Goal: Task Accomplishment & Management: Manage account settings

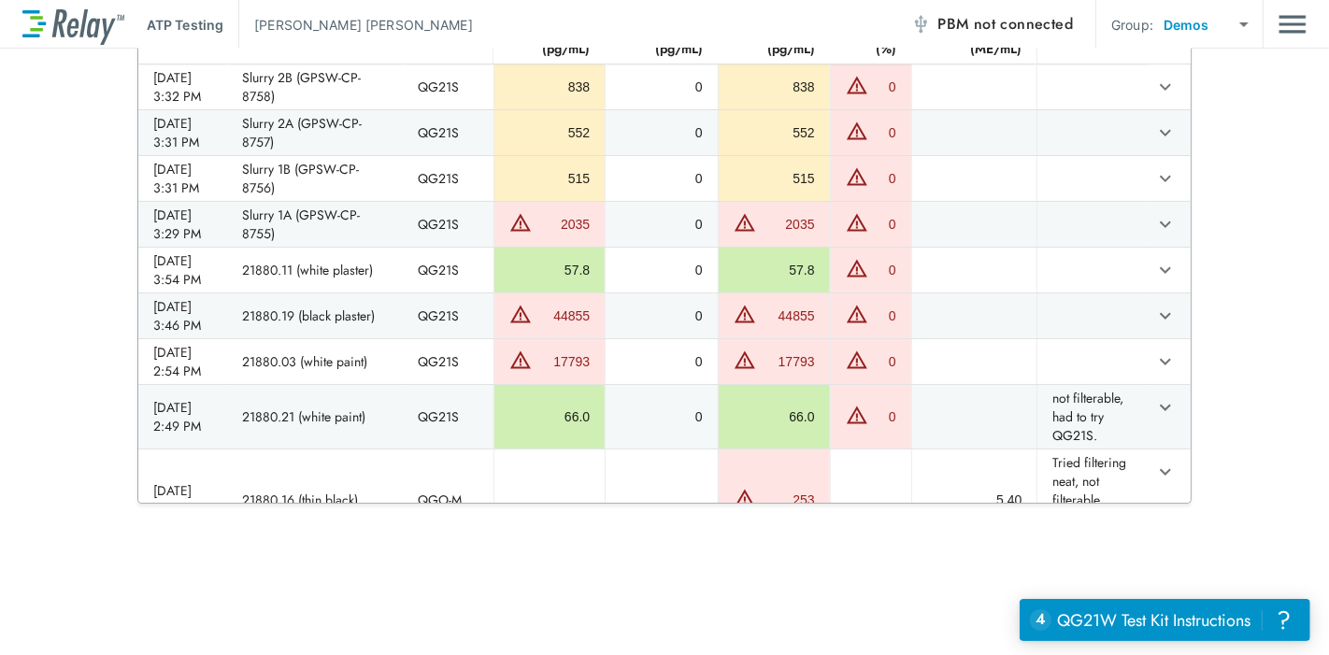
scroll to position [2114, 0]
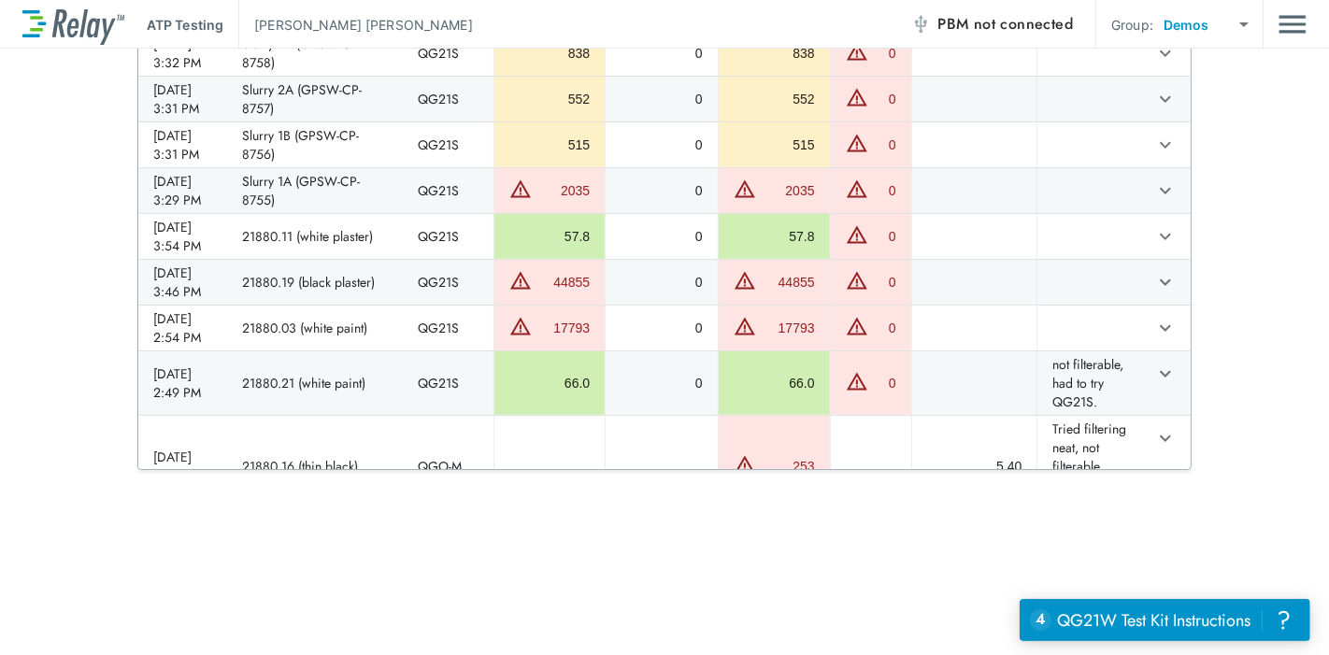
click at [1167, 28] on body "**********" at bounding box center [664, 327] width 1329 height 655
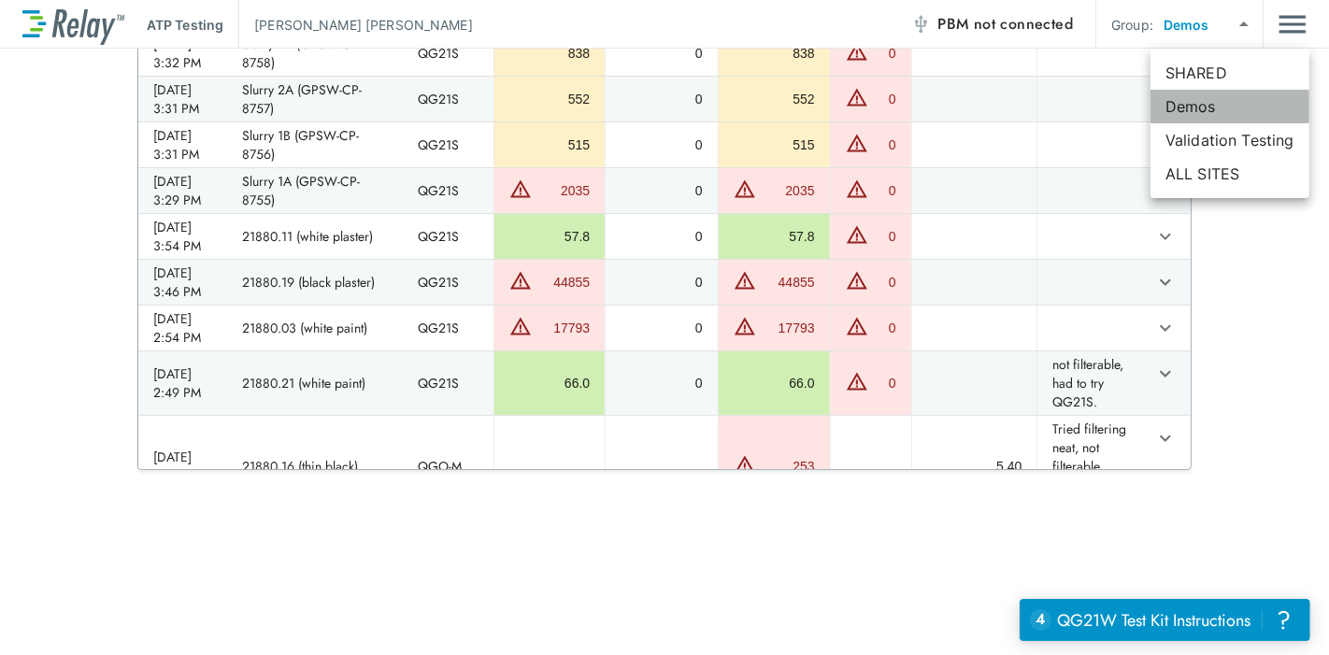
click at [1183, 104] on li "Demos" at bounding box center [1230, 107] width 159 height 34
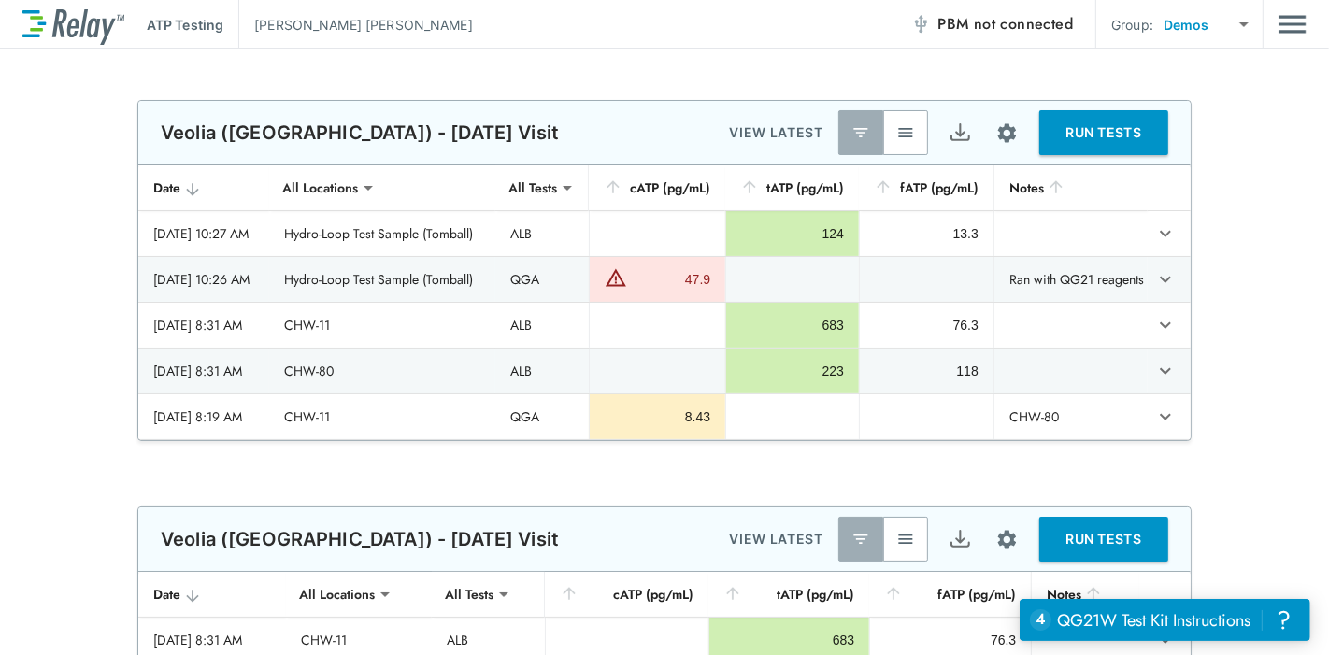
scroll to position [0, 0]
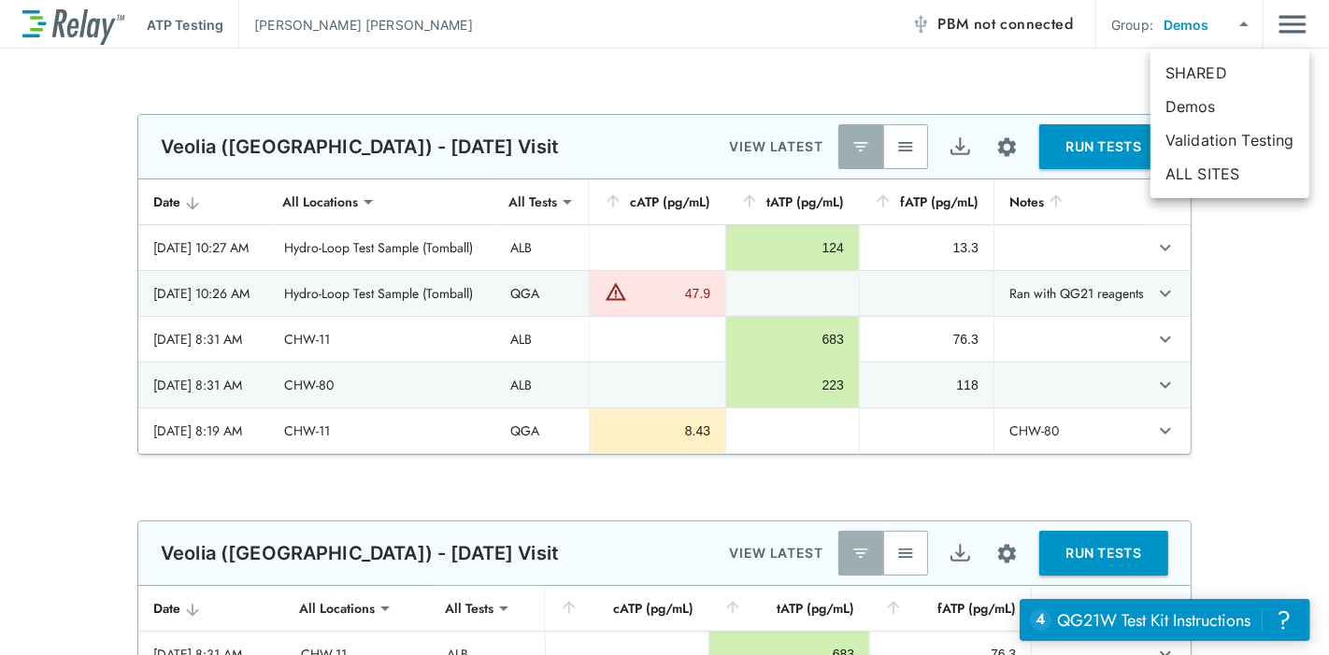
click at [1192, 30] on body "**********" at bounding box center [664, 327] width 1329 height 655
click at [1196, 169] on li "ALL SITES" at bounding box center [1230, 174] width 159 height 34
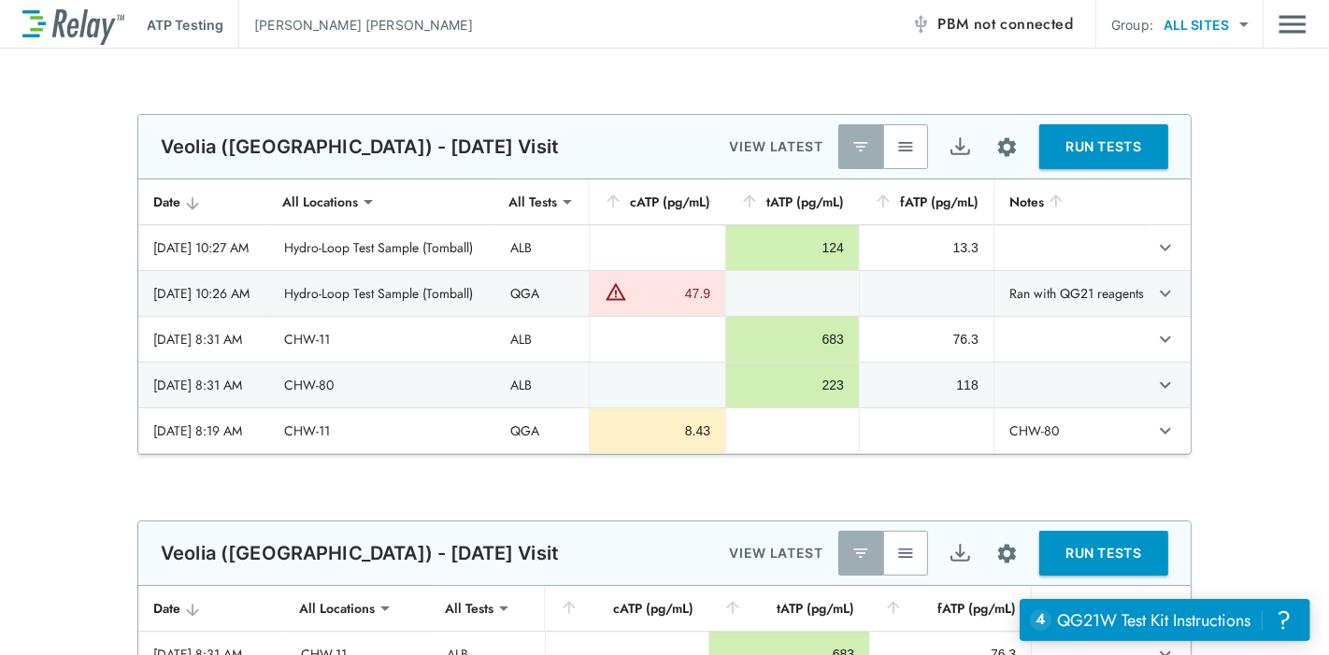
type input "*********"
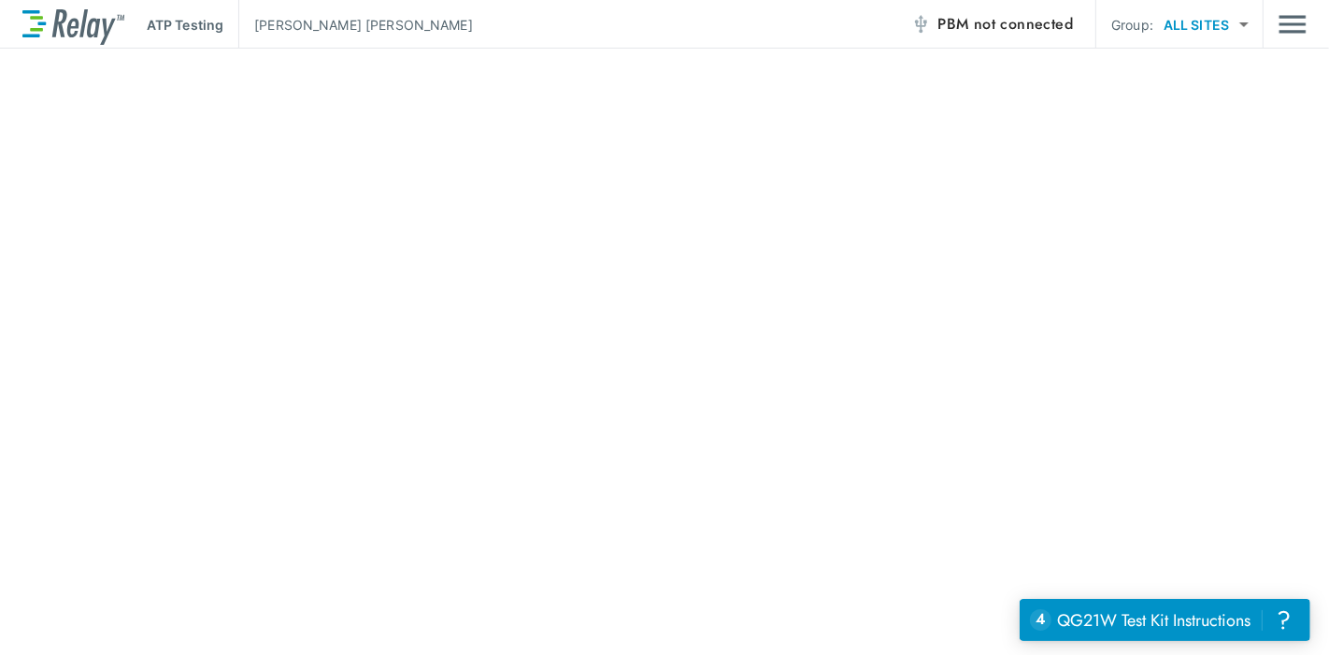
scroll to position [1506, 0]
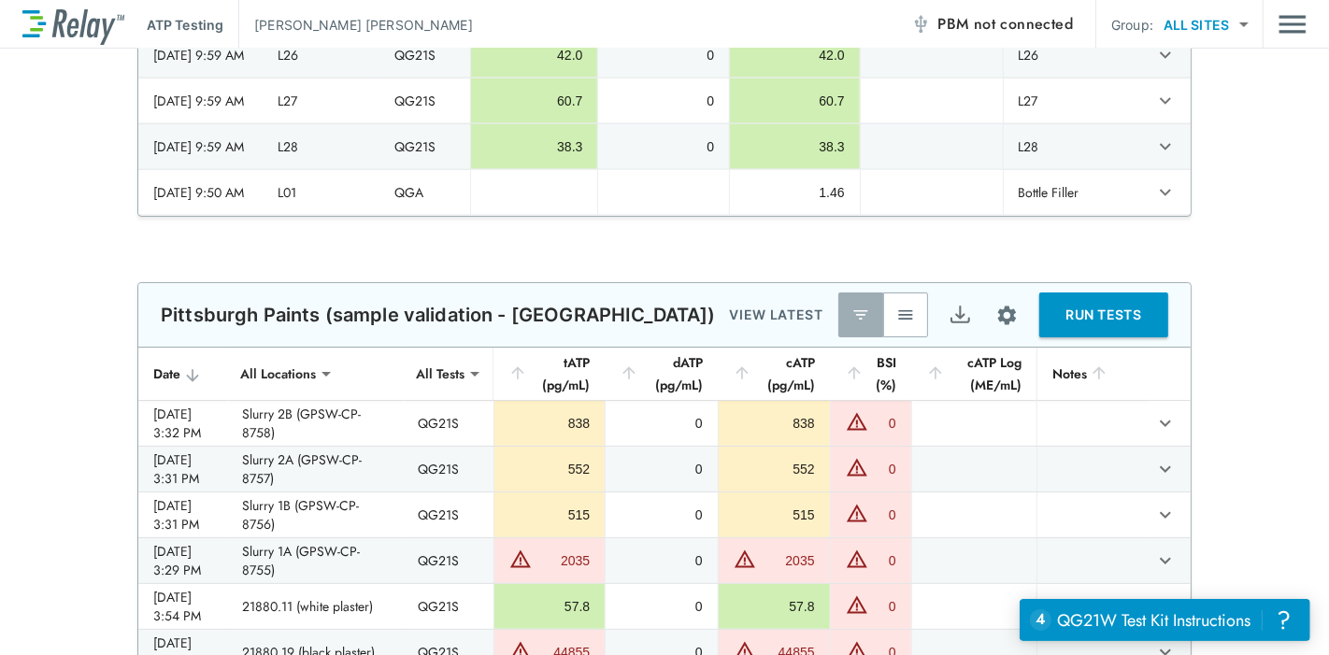
click at [1290, 17] on img "Main menu" at bounding box center [1293, 25] width 28 height 36
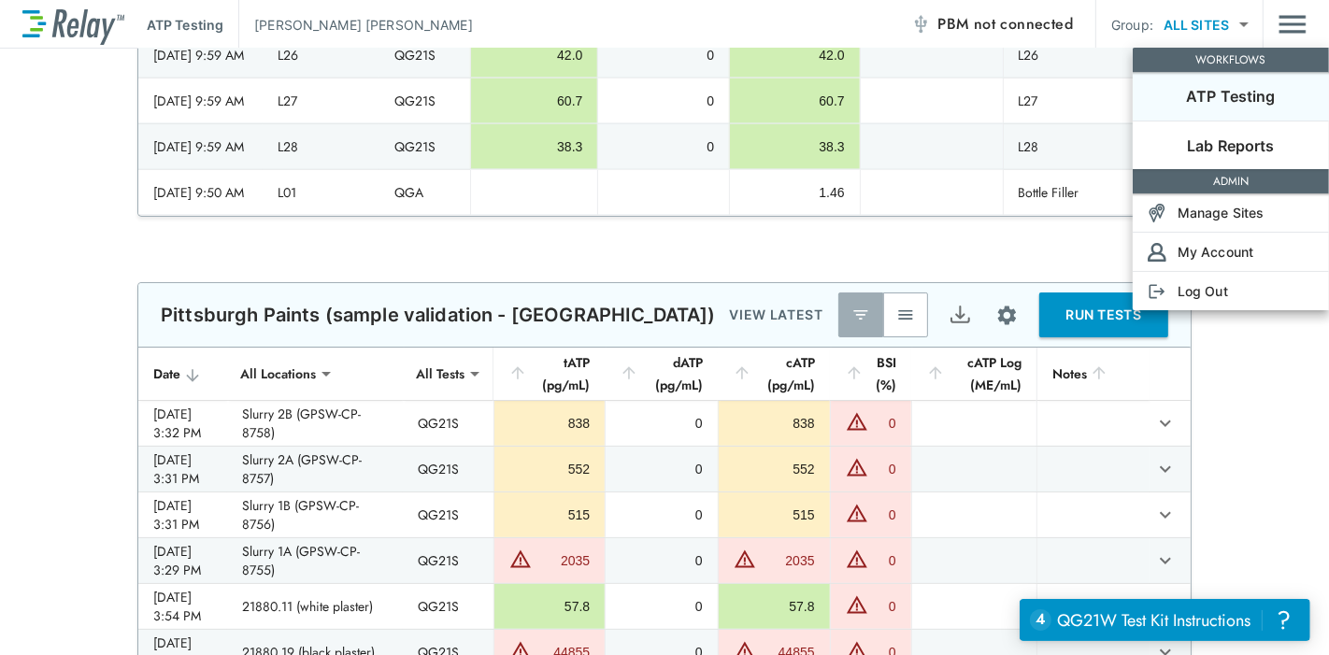
click at [1222, 17] on div at bounding box center [664, 327] width 1329 height 655
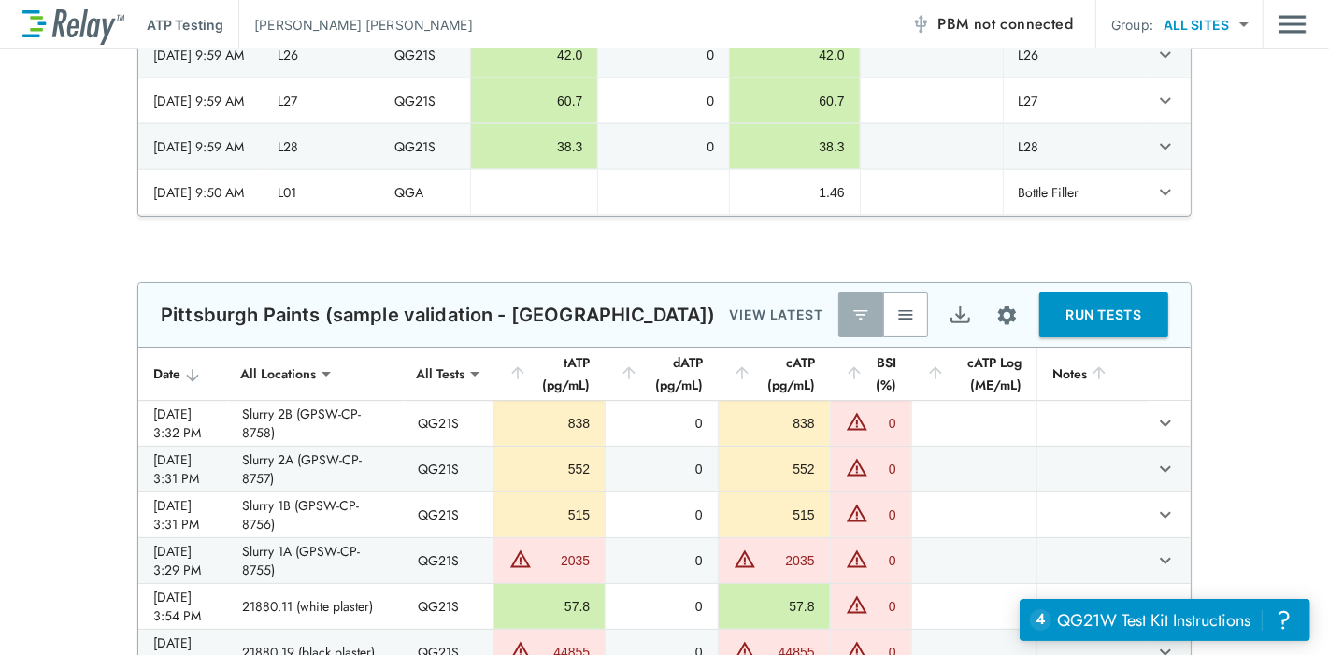
click at [1282, 24] on img "Main menu" at bounding box center [1293, 25] width 28 height 36
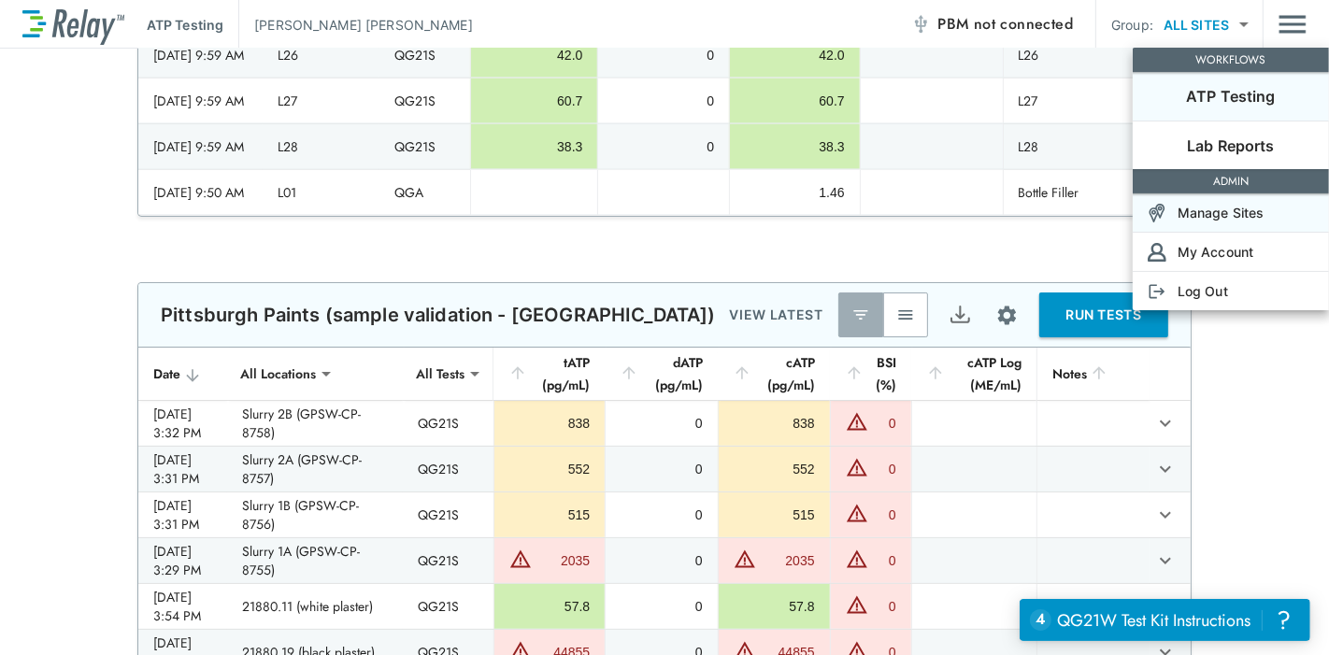
click at [1201, 209] on p "Manage Sites" at bounding box center [1221, 213] width 87 height 20
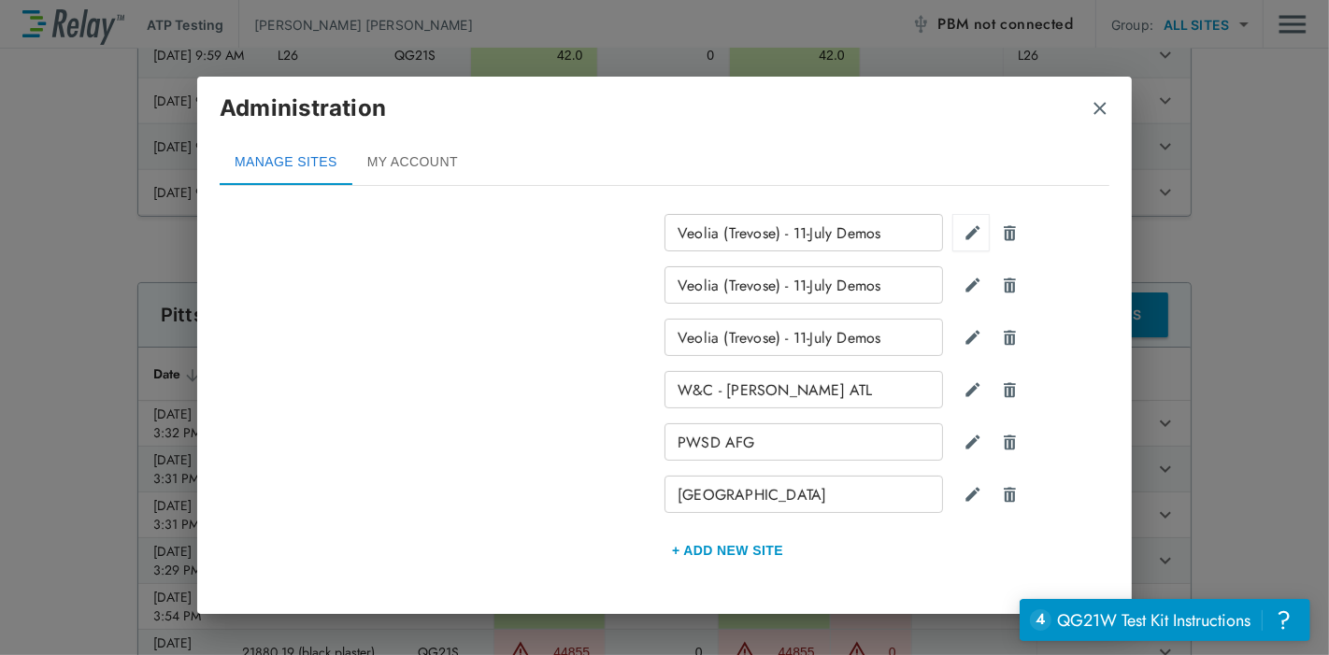
scroll to position [164, 0]
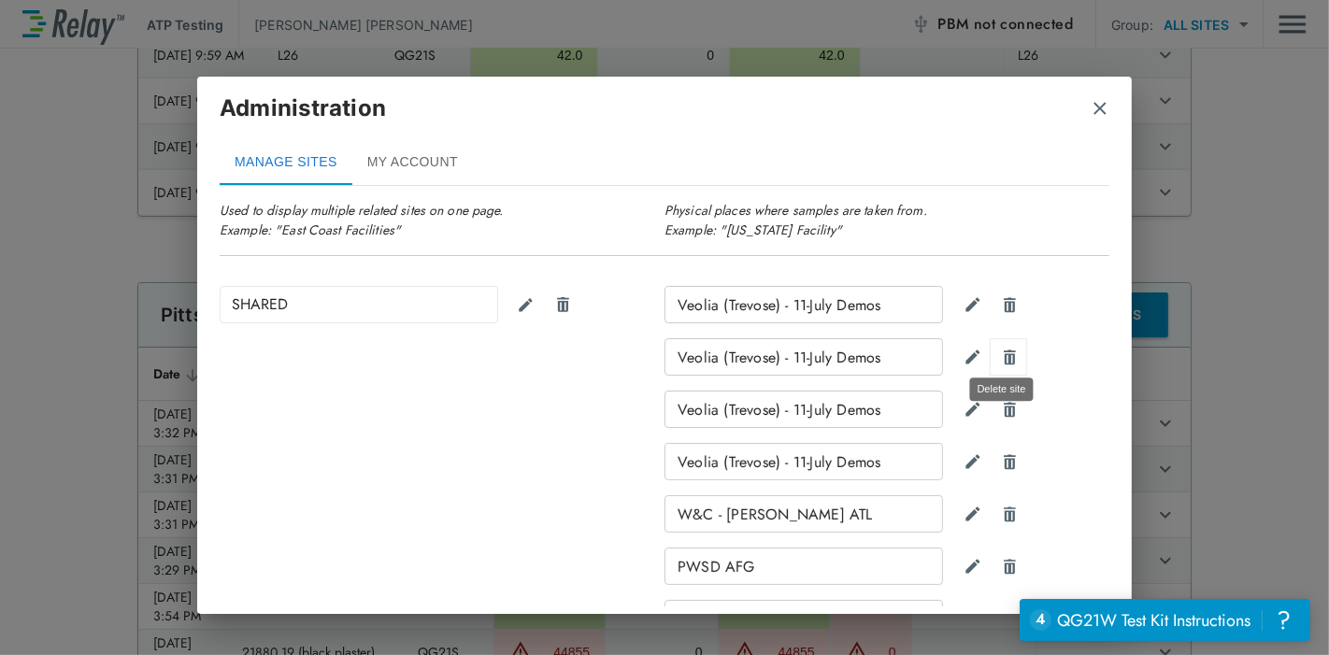
click at [1001, 350] on img "Delete site" at bounding box center [1010, 358] width 18 height 18
click at [1005, 415] on img "Delete site" at bounding box center [1010, 410] width 18 height 18
click at [1001, 446] on button "button" at bounding box center [1008, 461] width 37 height 37
click at [964, 458] on img "Confirm" at bounding box center [972, 461] width 16 height 17
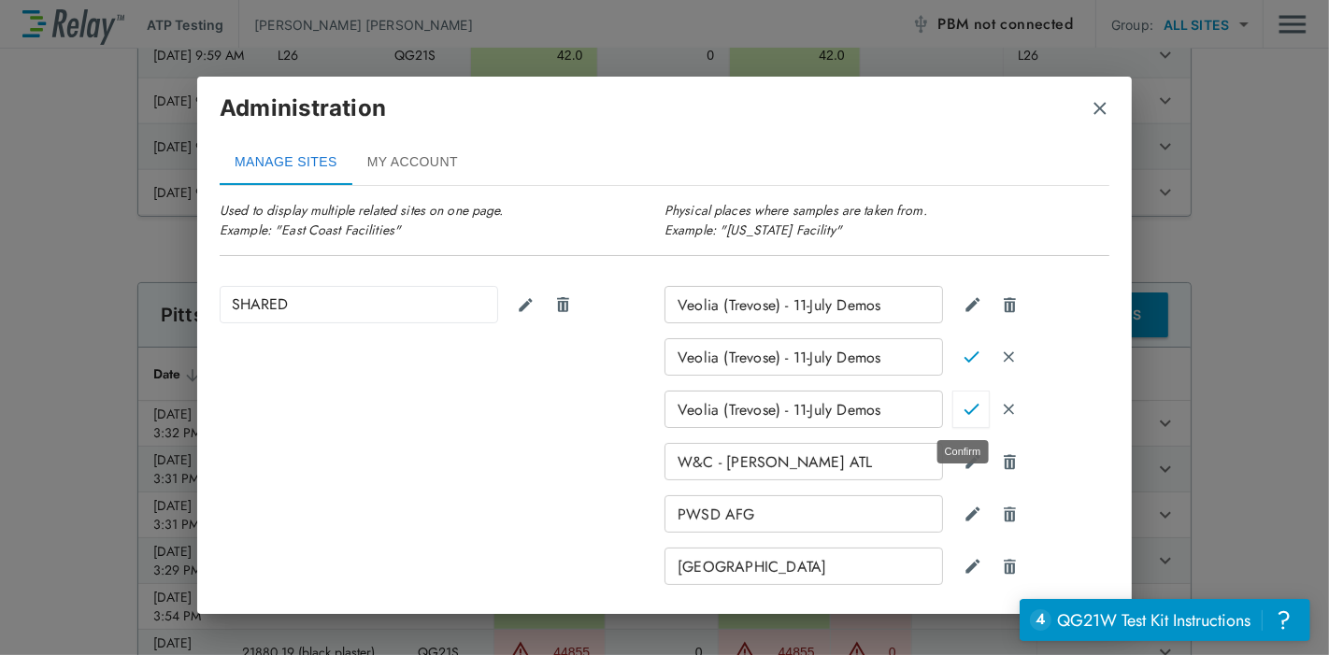
click at [964, 414] on img "Confirm" at bounding box center [972, 409] width 16 height 17
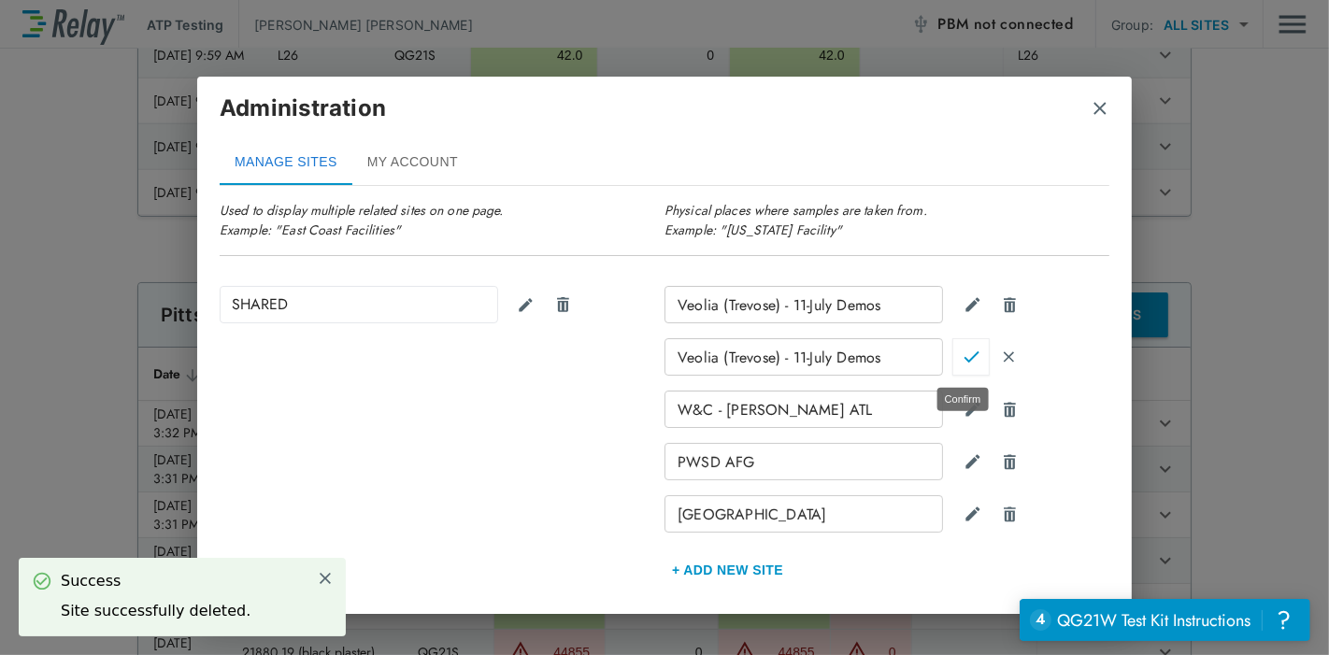
click at [967, 349] on img "Confirm" at bounding box center [972, 357] width 16 height 17
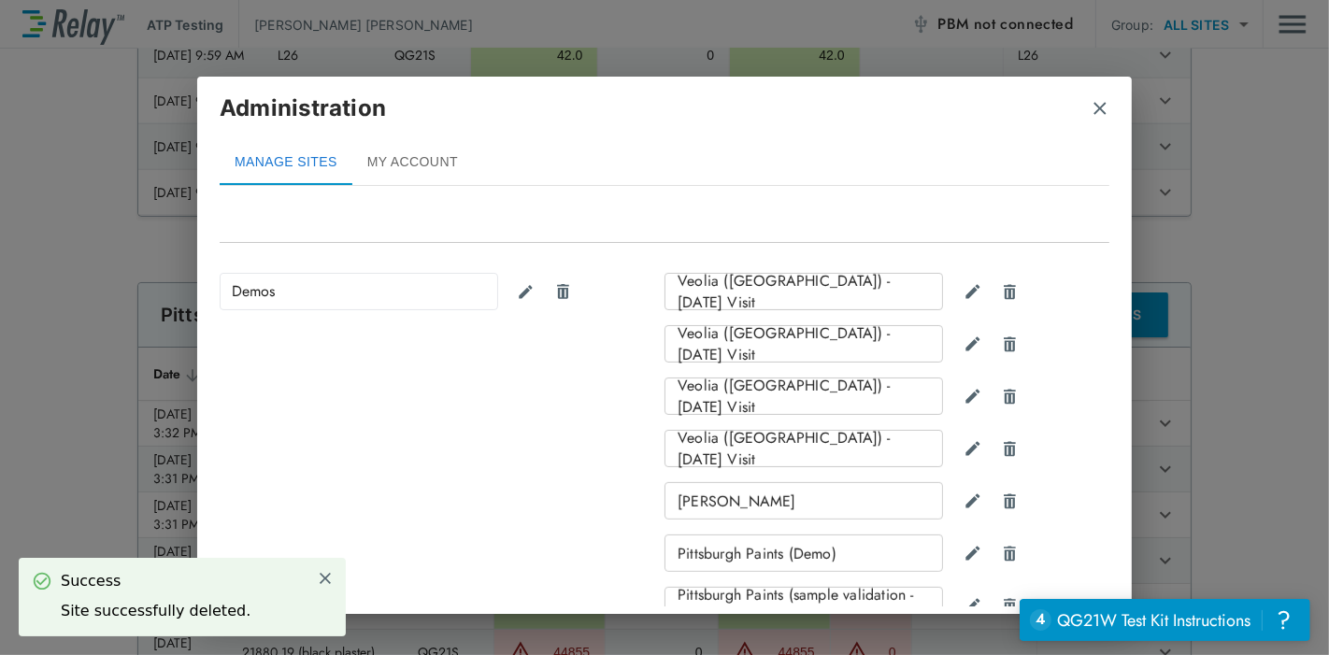
scroll to position [500, 0]
click at [1001, 343] on img "Delete site" at bounding box center [1010, 344] width 18 height 18
click at [1001, 387] on img "Delete site" at bounding box center [1010, 396] width 18 height 18
click at [1009, 444] on img "Delete site" at bounding box center [1010, 448] width 18 height 18
click at [964, 439] on img "Confirm" at bounding box center [972, 447] width 16 height 17
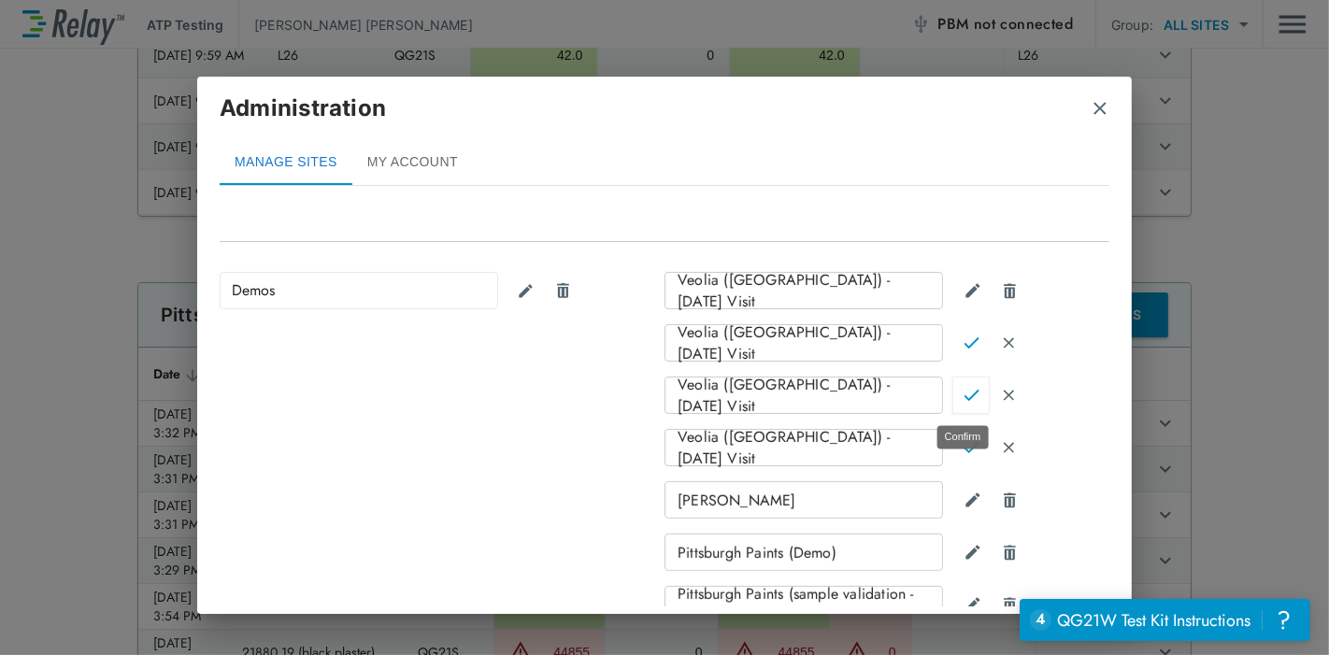
click at [964, 394] on img "Confirm" at bounding box center [972, 395] width 16 height 17
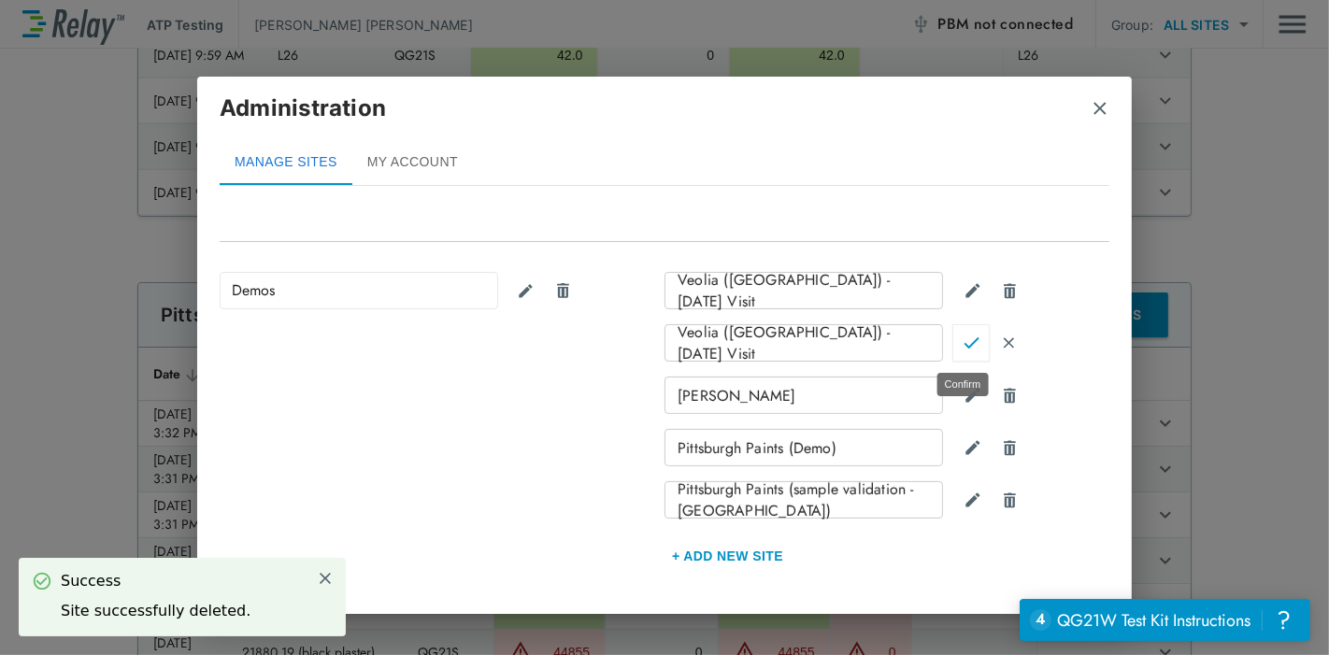
click at [964, 339] on img "Confirm" at bounding box center [972, 343] width 16 height 17
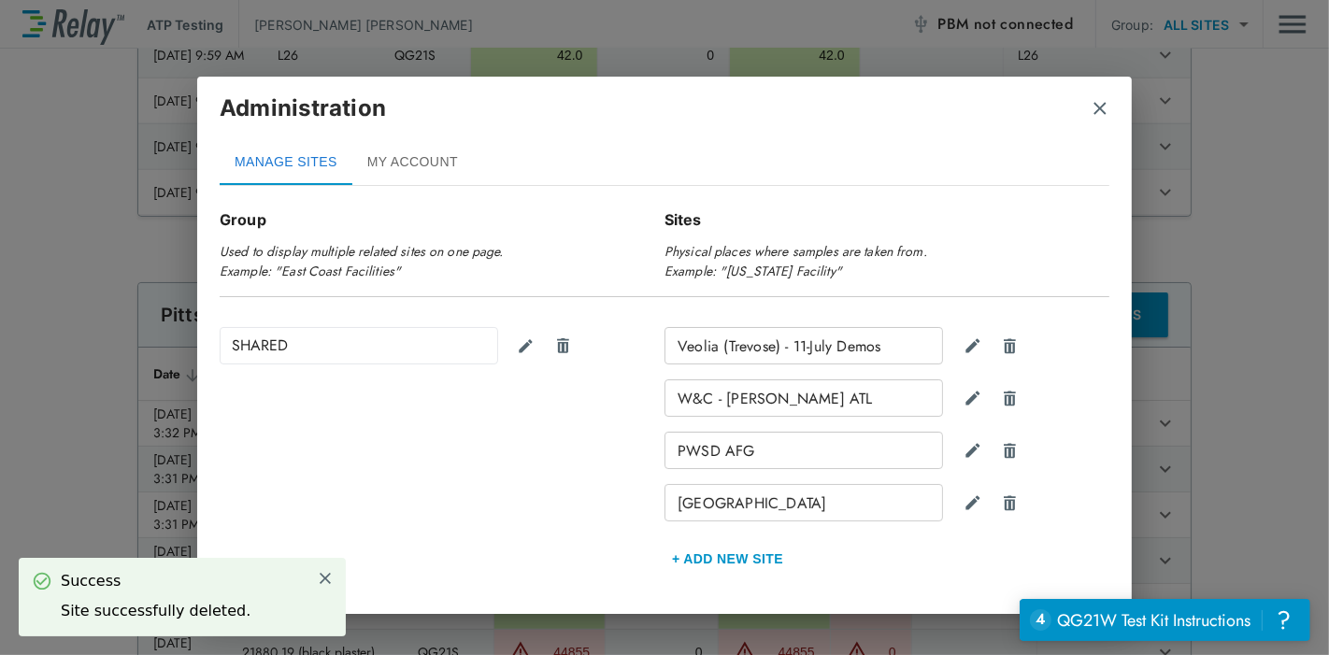
scroll to position [104, 0]
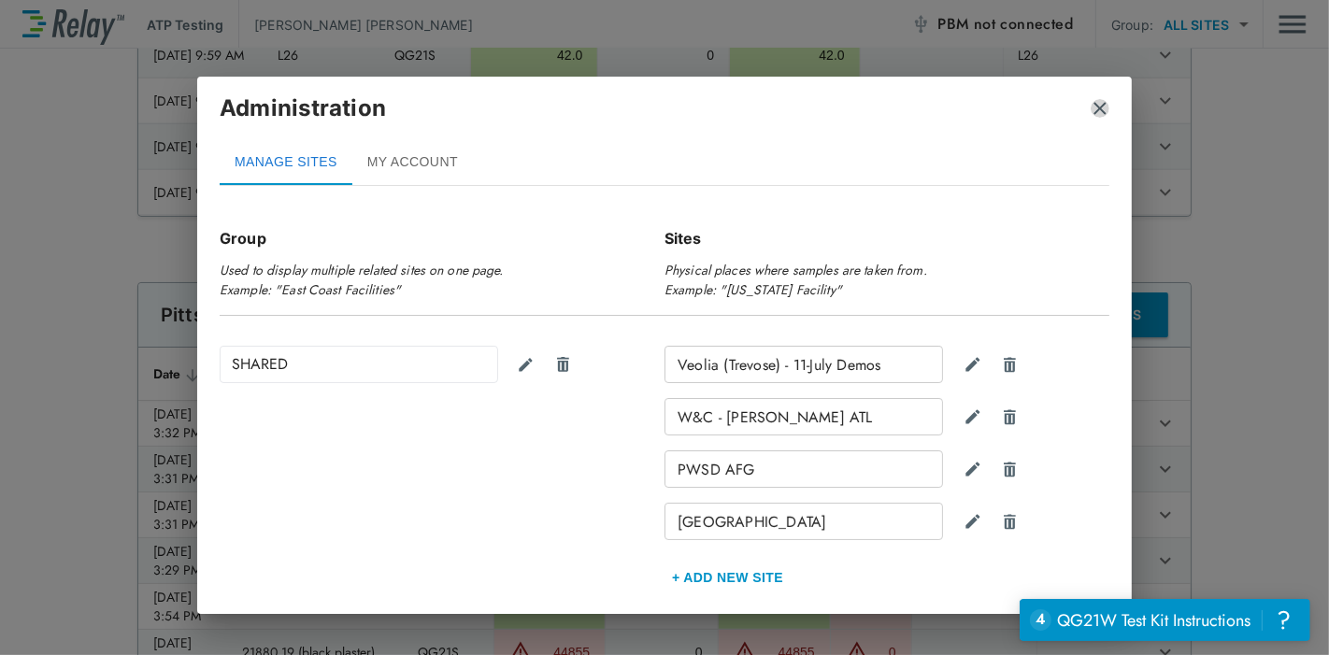
click at [1103, 111] on img "close" at bounding box center [1100, 108] width 19 height 19
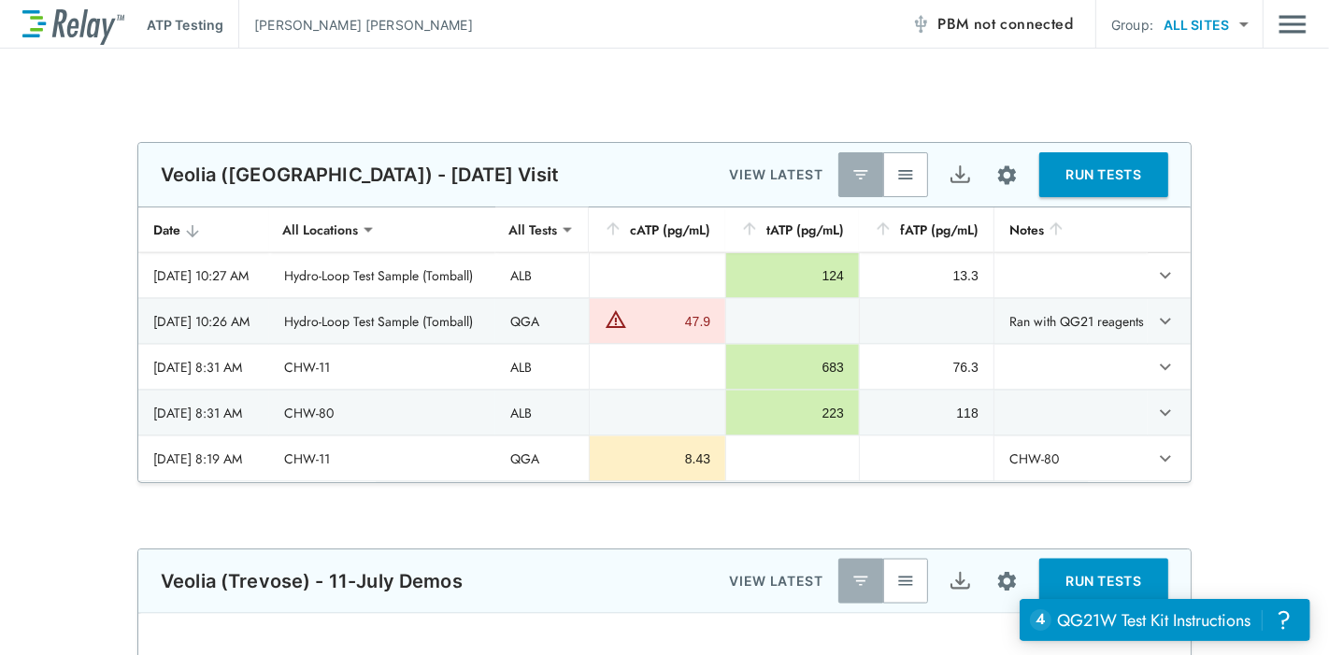
scroll to position [2380, 0]
